Goal: Transaction & Acquisition: Purchase product/service

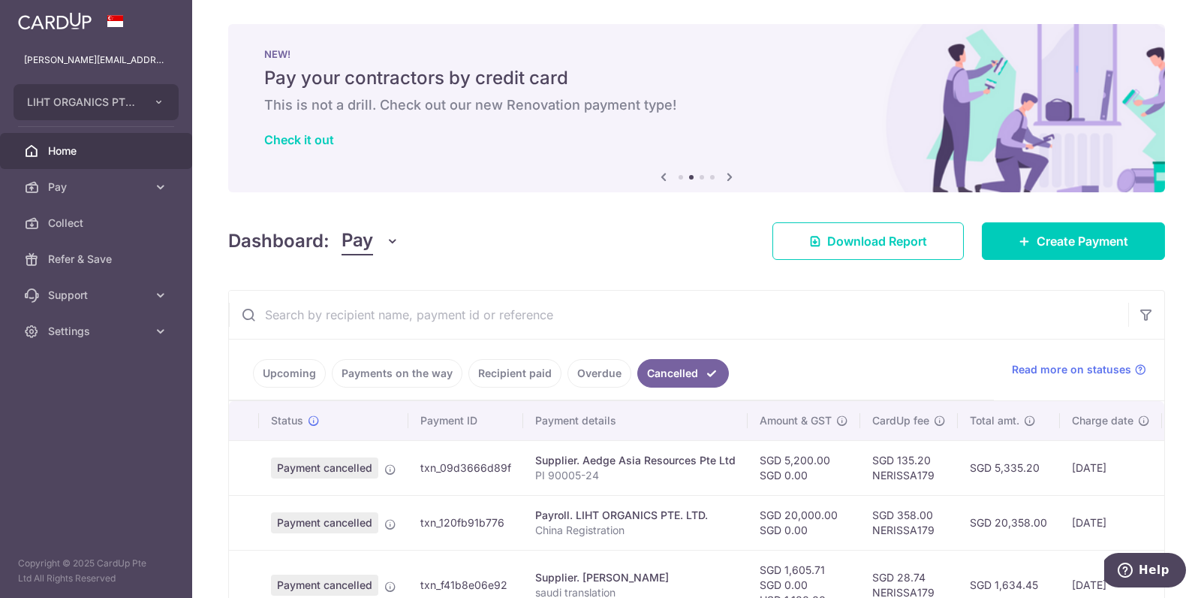
scroll to position [168, 0]
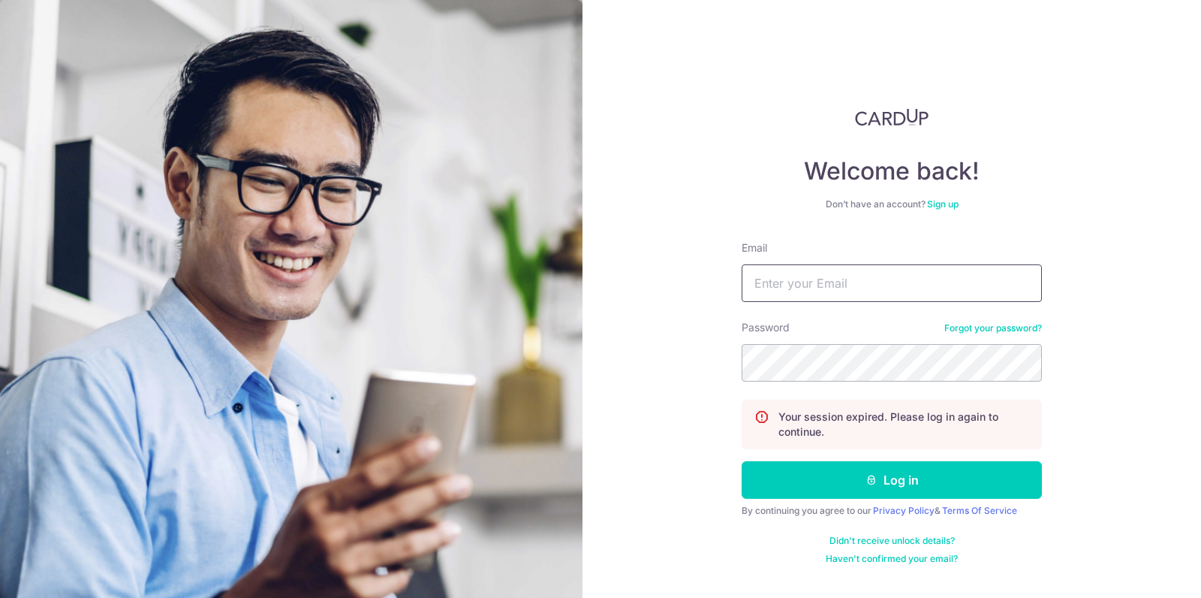
click at [851, 290] on input "Email" at bounding box center [892, 283] width 300 height 38
type input "f"
type input "[PERSON_NAME][EMAIL_ADDRESS][DOMAIN_NAME]"
click at [742, 461] on button "Log in" at bounding box center [892, 480] width 300 height 38
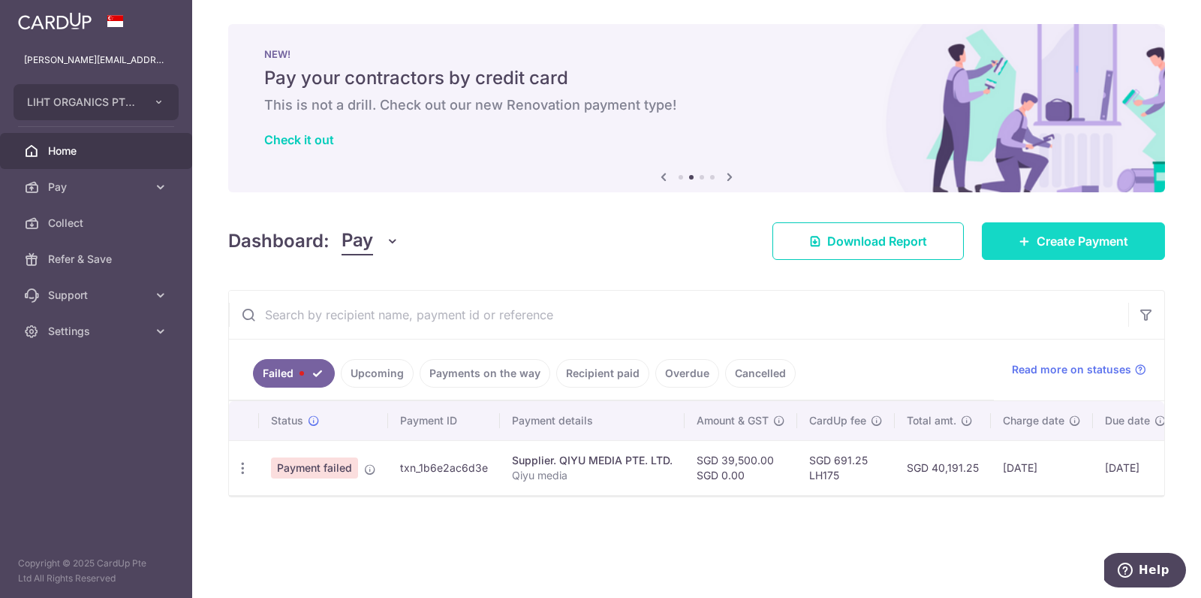
click at [1002, 234] on link "Create Payment" at bounding box center [1073, 241] width 183 height 38
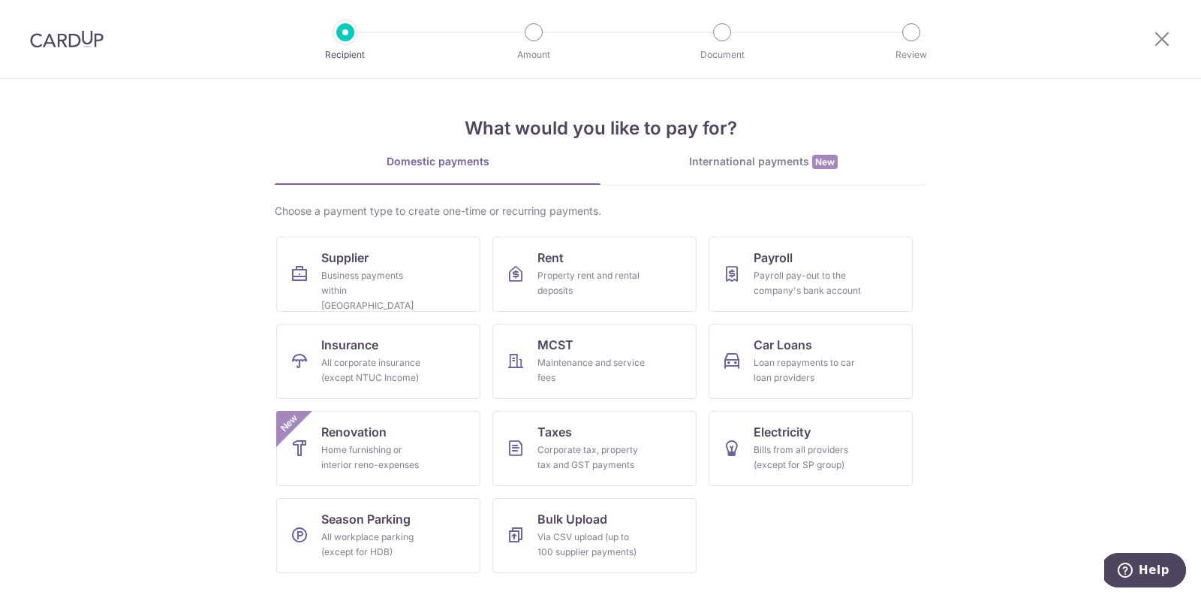
click at [77, 38] on img at bounding box center [67, 39] width 74 height 18
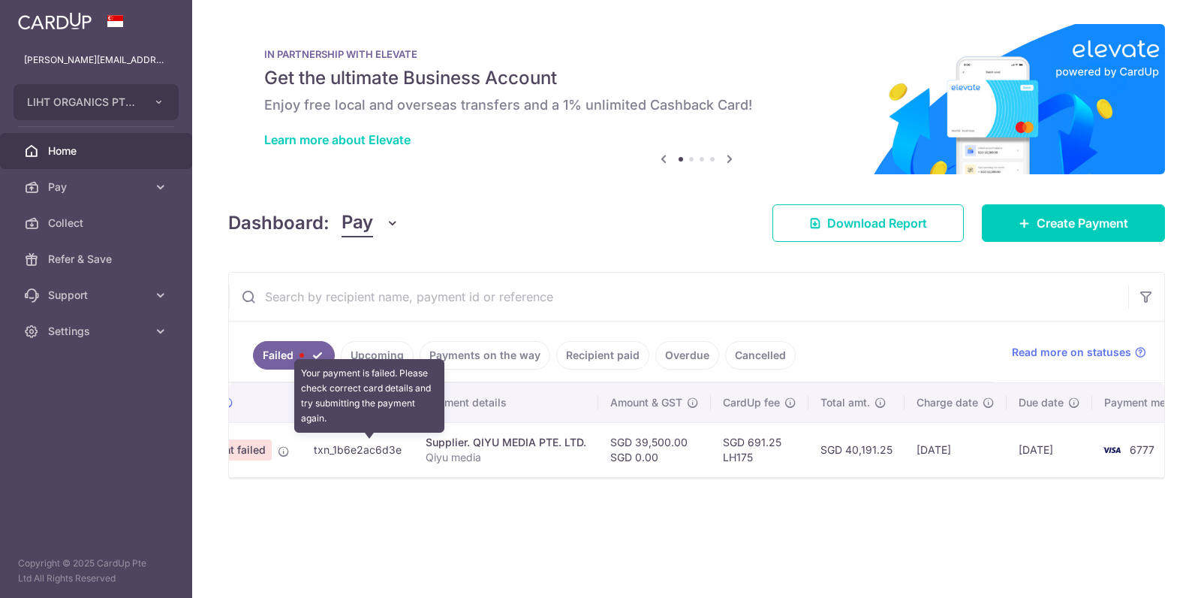
scroll to position [0, 120]
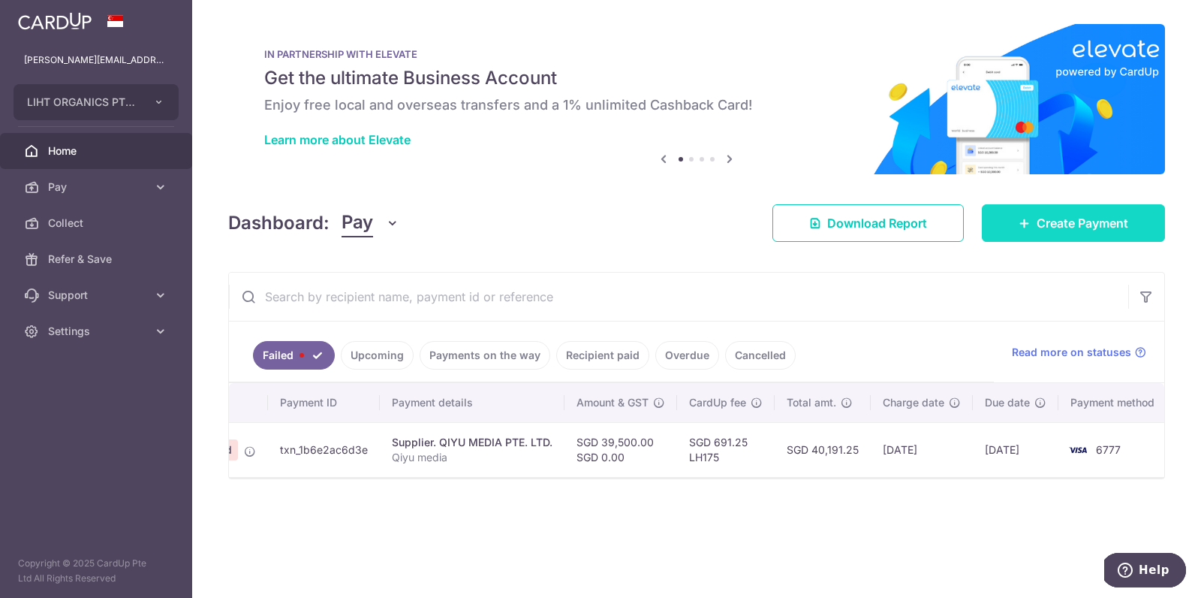
click at [1026, 229] on link "Create Payment" at bounding box center [1073, 223] width 183 height 38
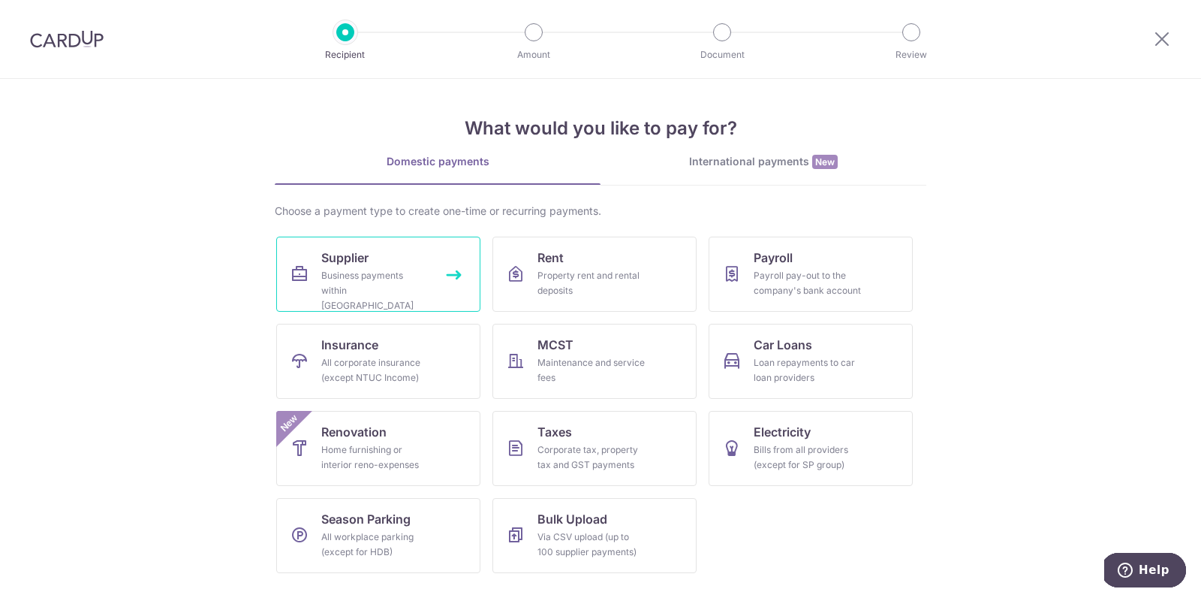
click at [399, 282] on div "Business payments within Singapore" at bounding box center [375, 290] width 108 height 45
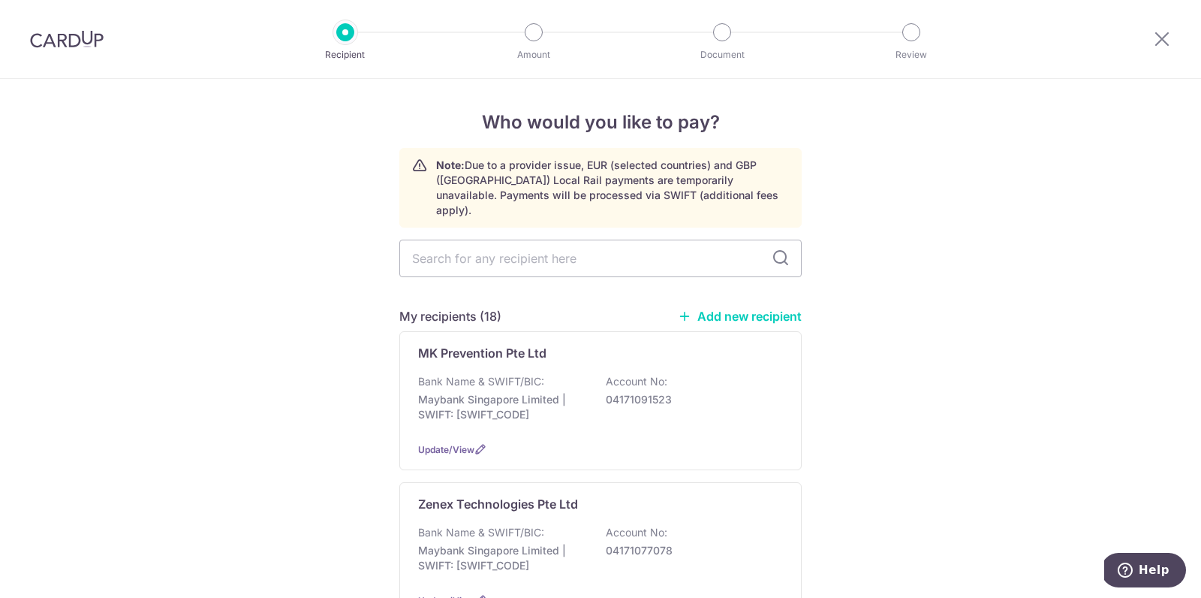
click at [779, 309] on link "Add new recipient" at bounding box center [740, 316] width 124 height 15
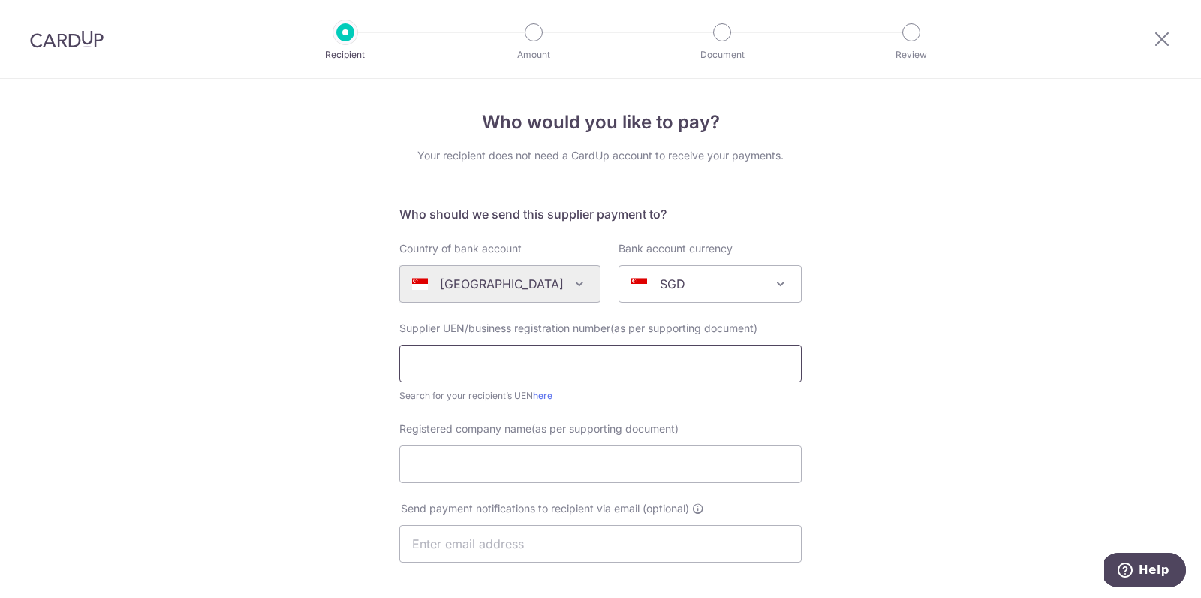
click at [675, 362] on input "text" at bounding box center [600, 364] width 402 height 38
